Goal: Participate in discussion: Engage in conversation with other users on a specific topic

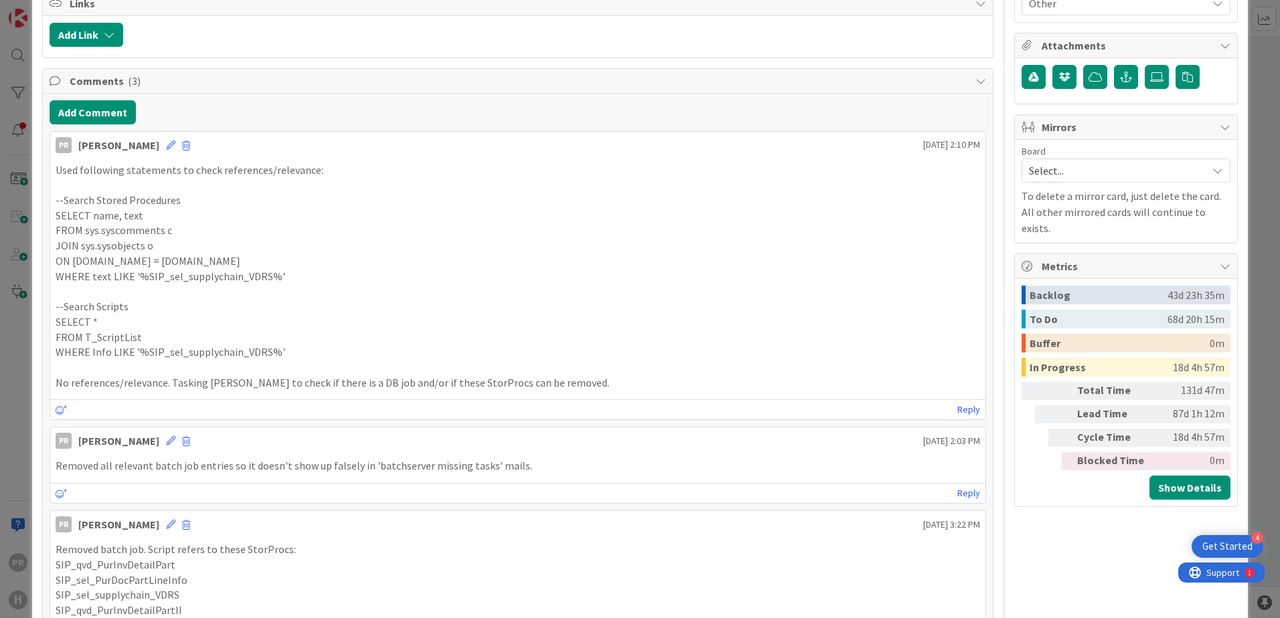
scroll to position [669, 0]
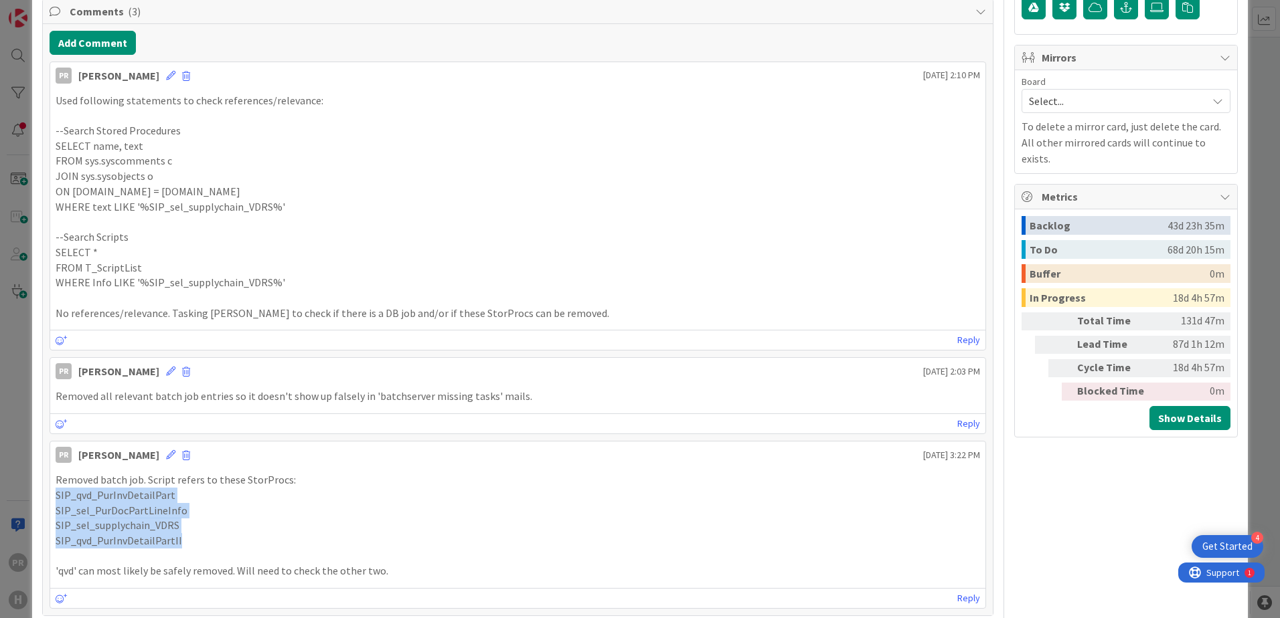
drag, startPoint x: 189, startPoint y: 542, endPoint x: 56, endPoint y: 499, distance: 140.1
click at [56, 499] on div "Removed batch job. Script refers to these StorProcs: SIP_qvd_PurInvDetailPart S…" at bounding box center [518, 526] width 924 height 106
copy div "SIP_qvd_PurInvDetailPart SIP_sel_PurDocPartLineInfo SIP_sel_supplychain_VDRS SI…"
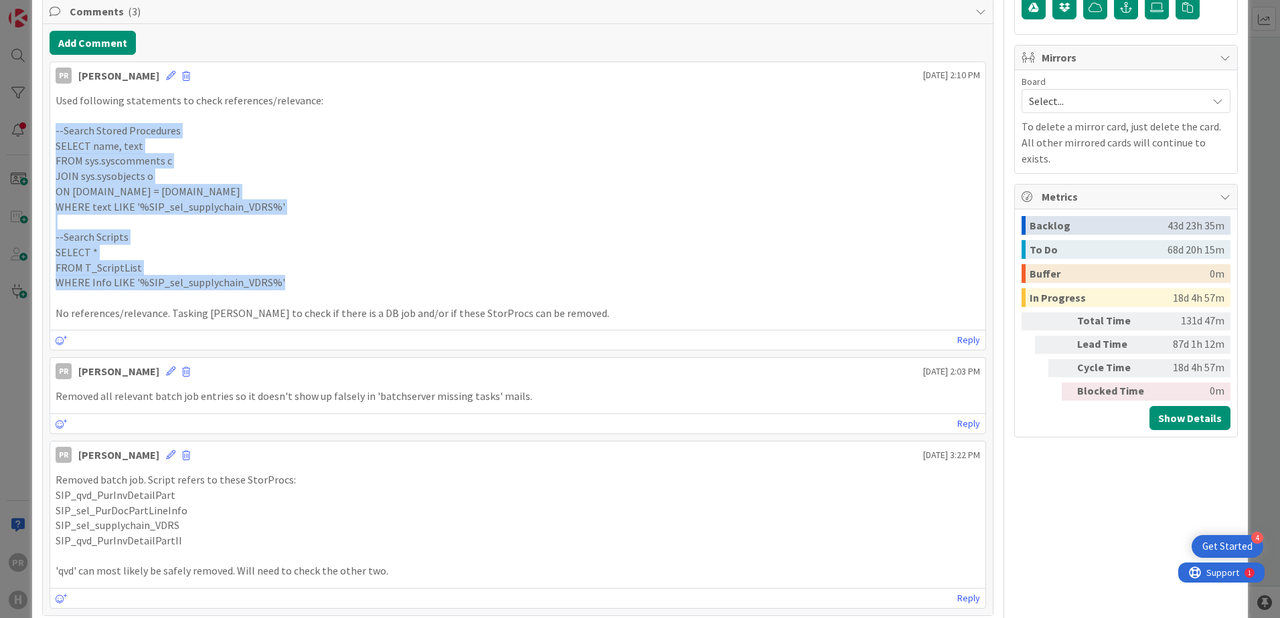
drag, startPoint x: 280, startPoint y: 286, endPoint x: 55, endPoint y: 131, distance: 273.3
click at [56, 131] on div "Used following statements to check references/relevance: --Search Stored Proced…" at bounding box center [518, 207] width 924 height 228
copy div "--Search Stored Procedures SELECT name, text FROM sys.syscomments c JOIN sys.sy…"
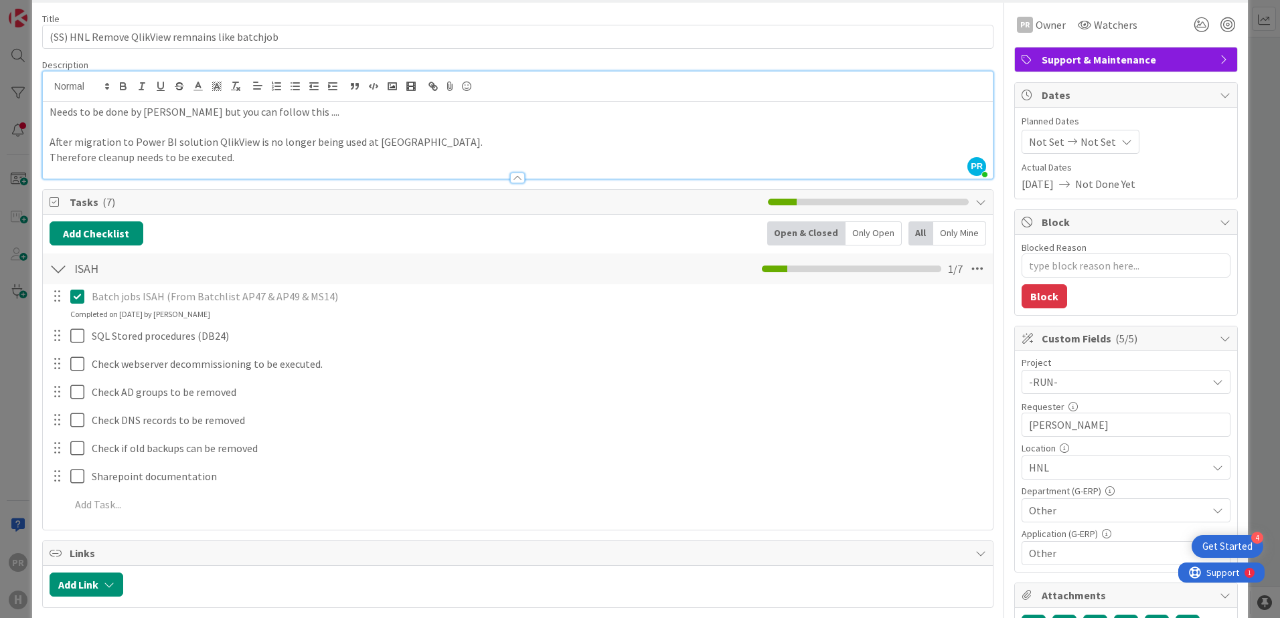
scroll to position [134, 0]
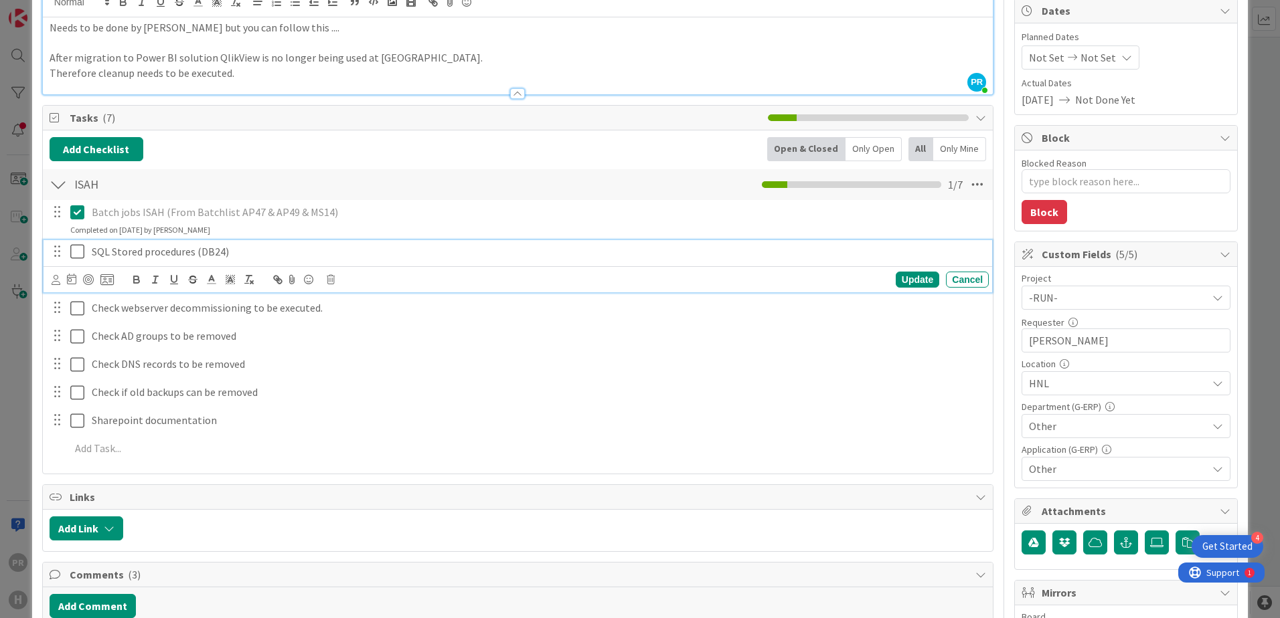
click at [78, 250] on icon at bounding box center [77, 252] width 14 height 16
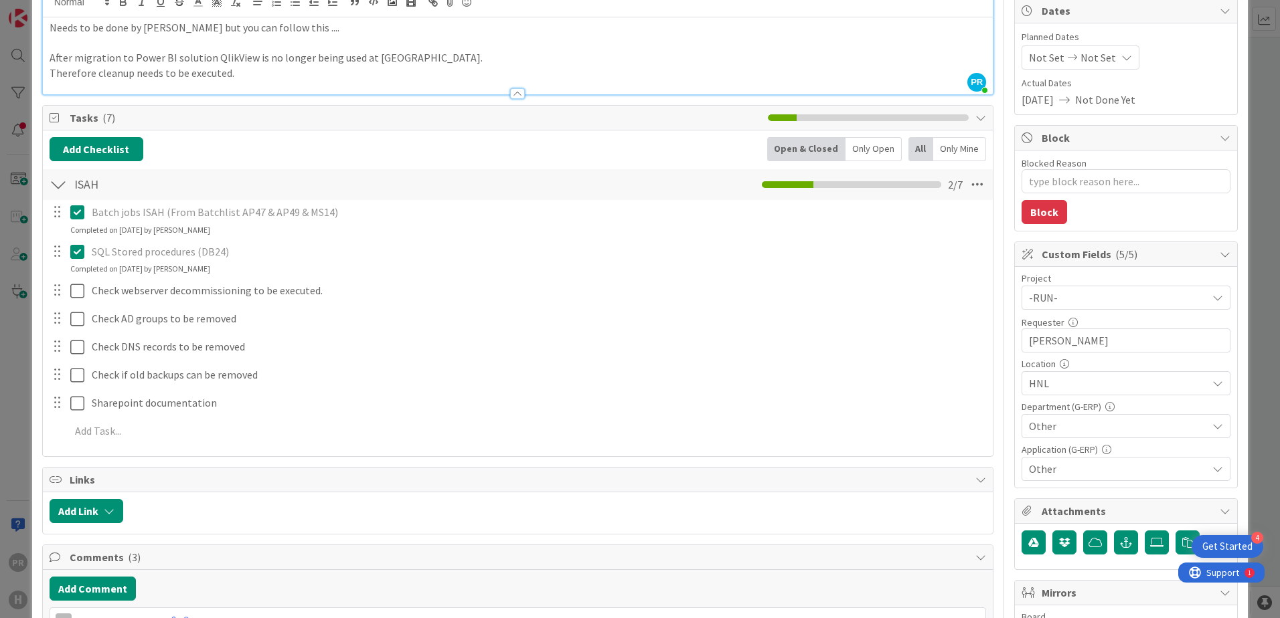
type textarea "x"
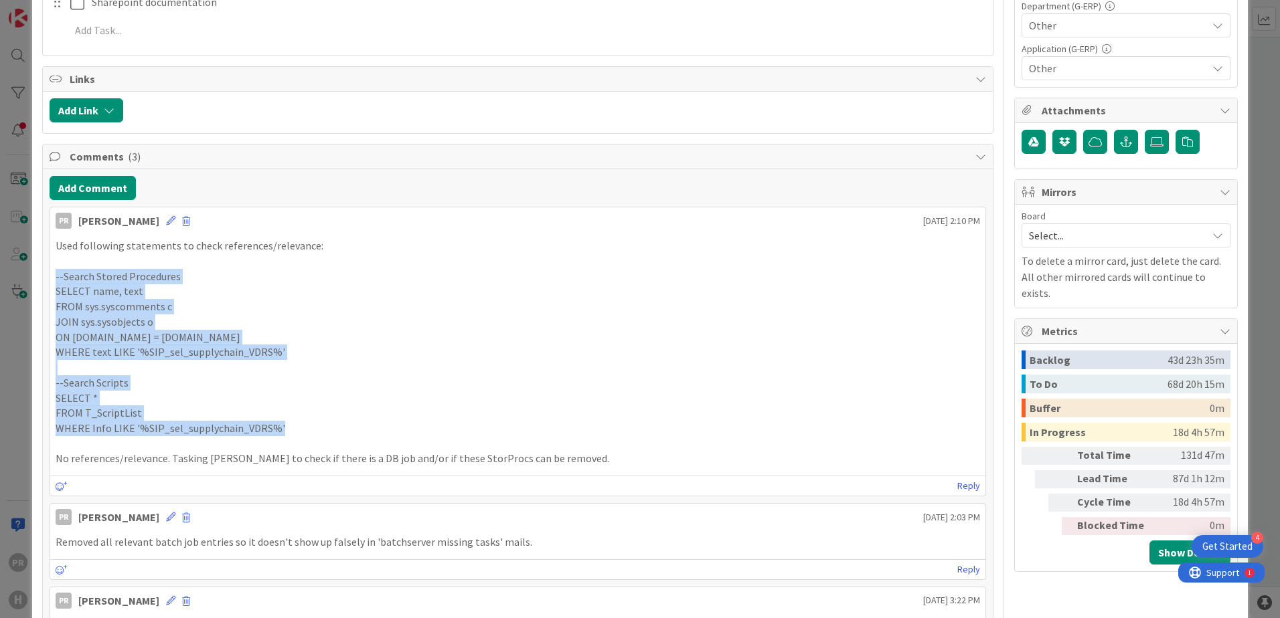
scroll to position [535, 0]
click at [351, 347] on p "WHERE text LIKE '%SIP_sel_supplychain_VDRS%'" at bounding box center [518, 351] width 924 height 15
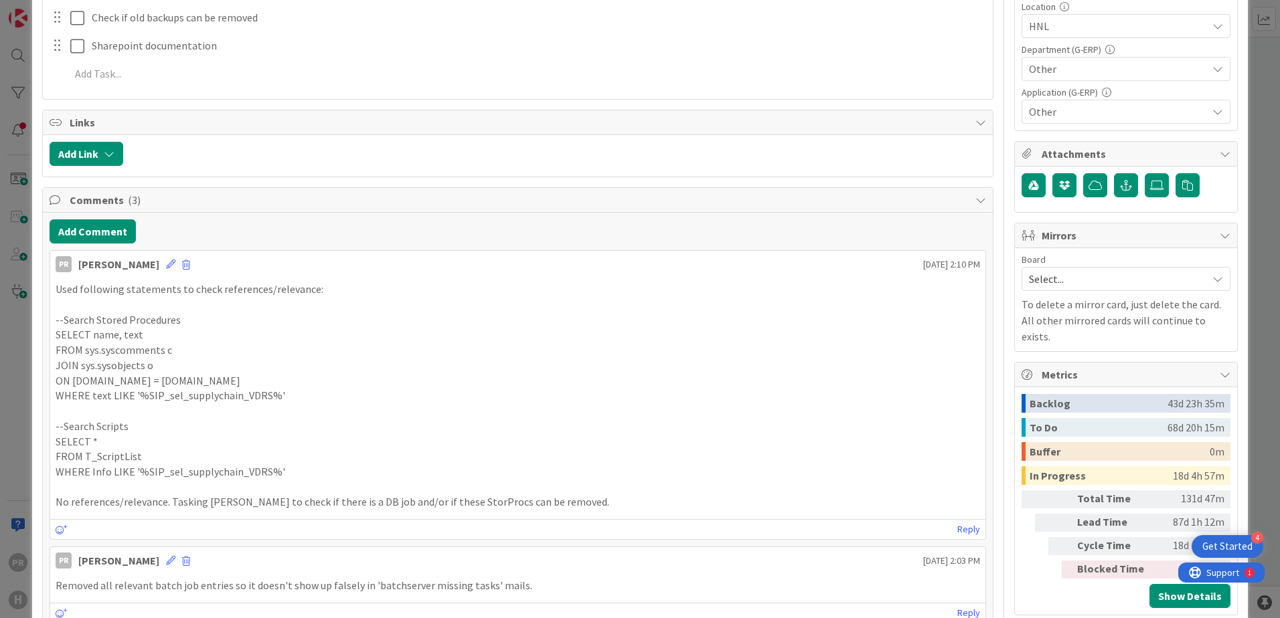
scroll to position [469, 0]
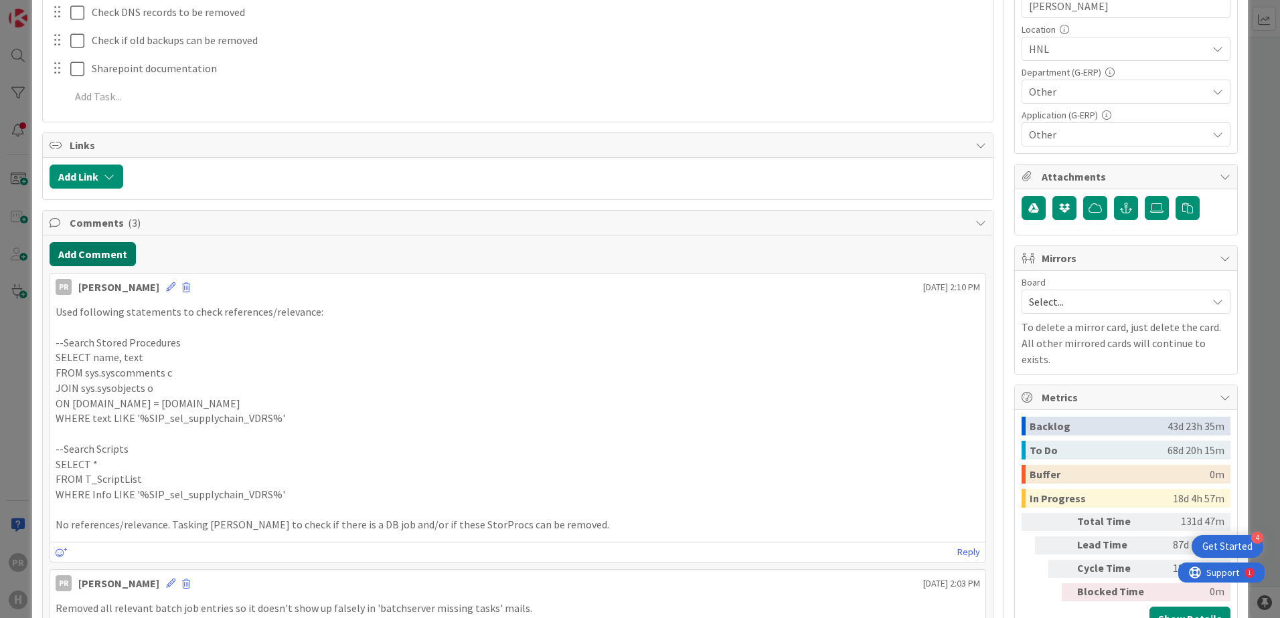
click at [120, 252] on button "Add Comment" at bounding box center [93, 254] width 86 height 24
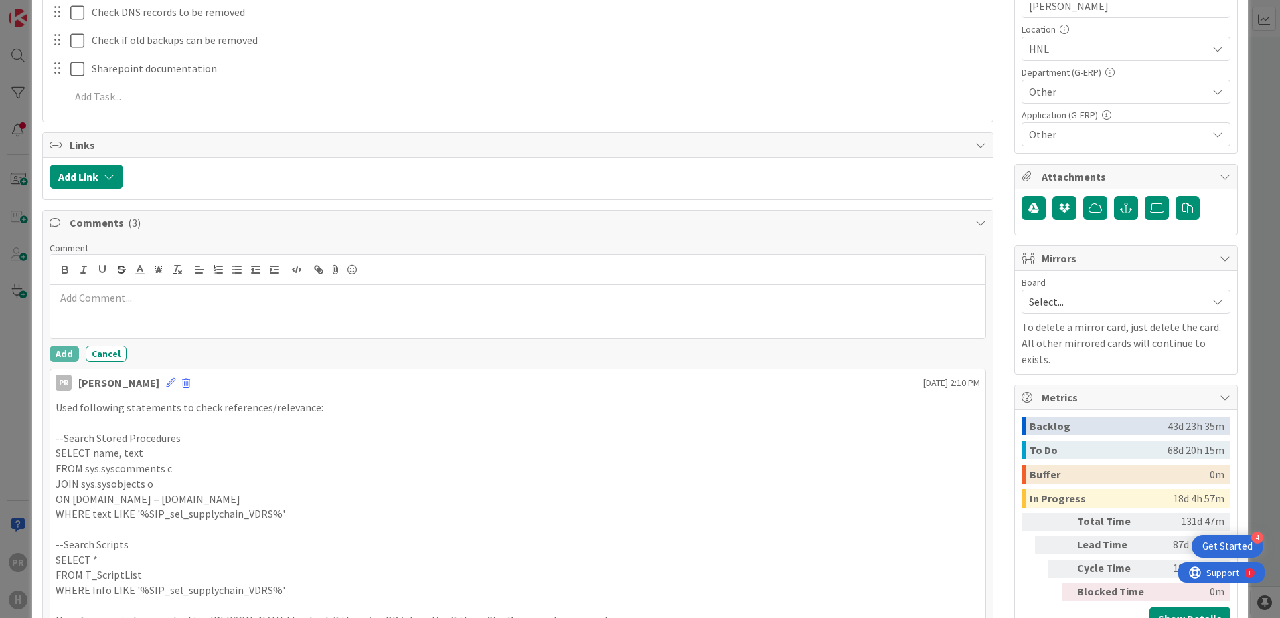
click at [159, 299] on p at bounding box center [518, 297] width 924 height 15
click at [72, 355] on button "Add" at bounding box center [64, 354] width 29 height 16
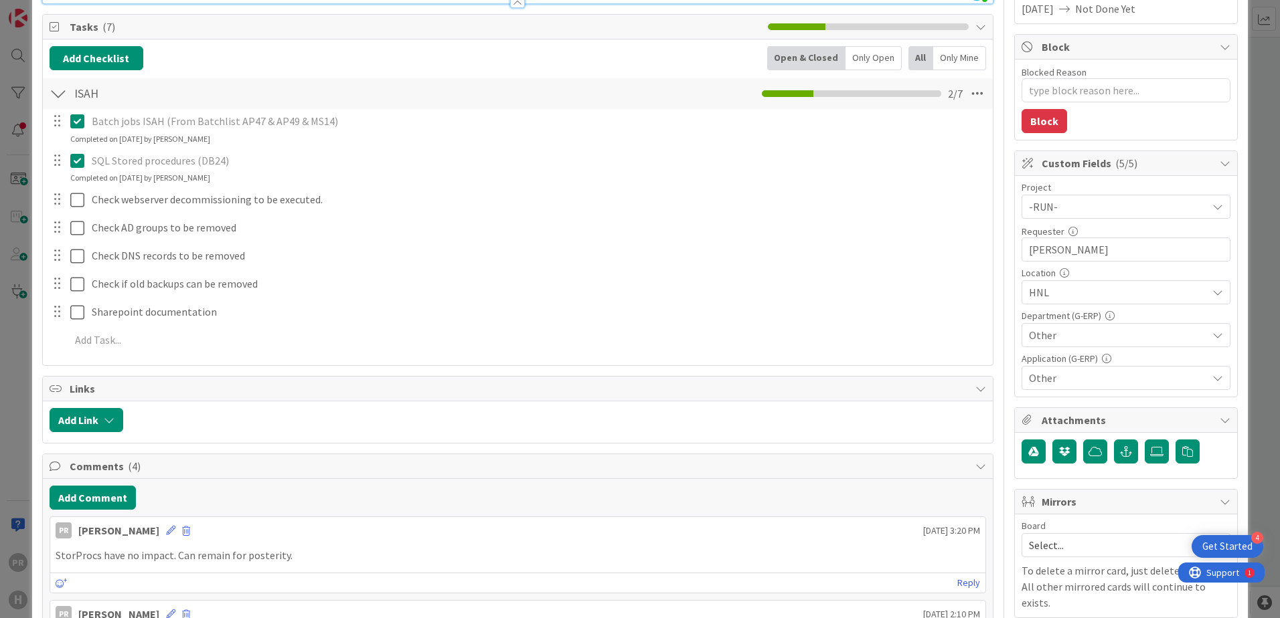
scroll to position [201, 0]
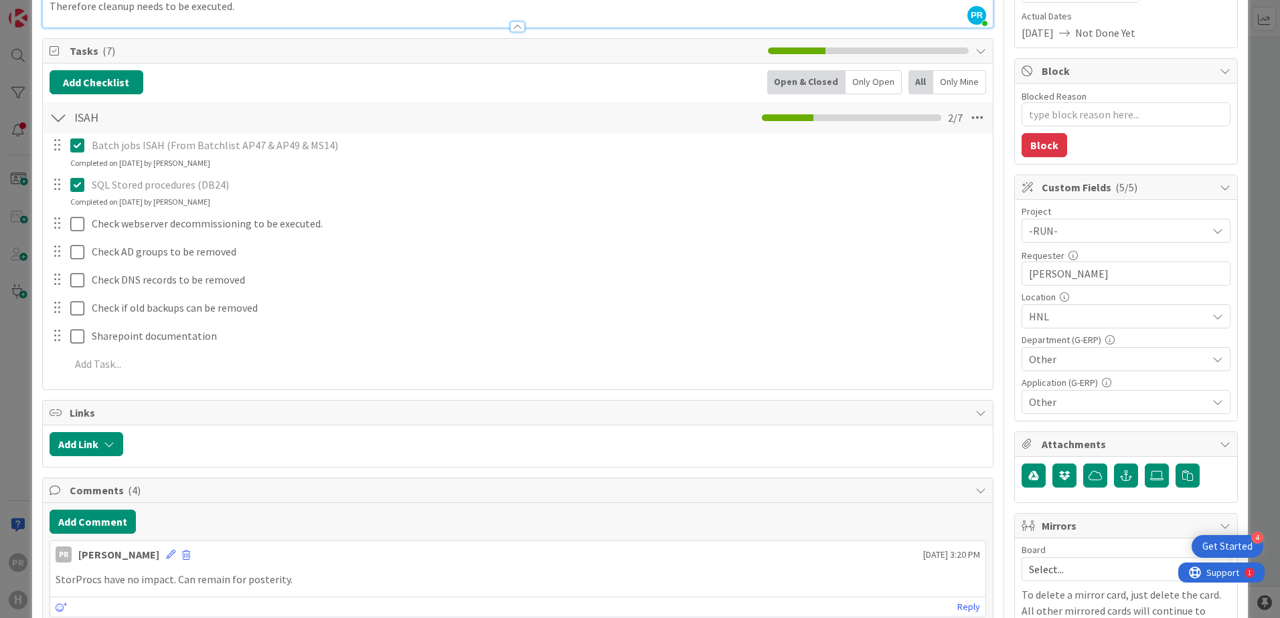
type textarea "x"
